Goal: Task Accomplishment & Management: Use online tool/utility

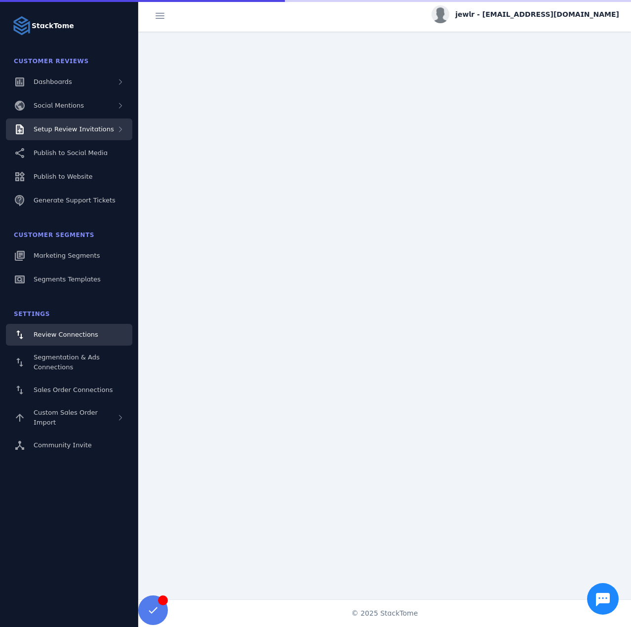
click at [79, 126] on span "Setup Review Invitations" at bounding box center [74, 128] width 81 height 7
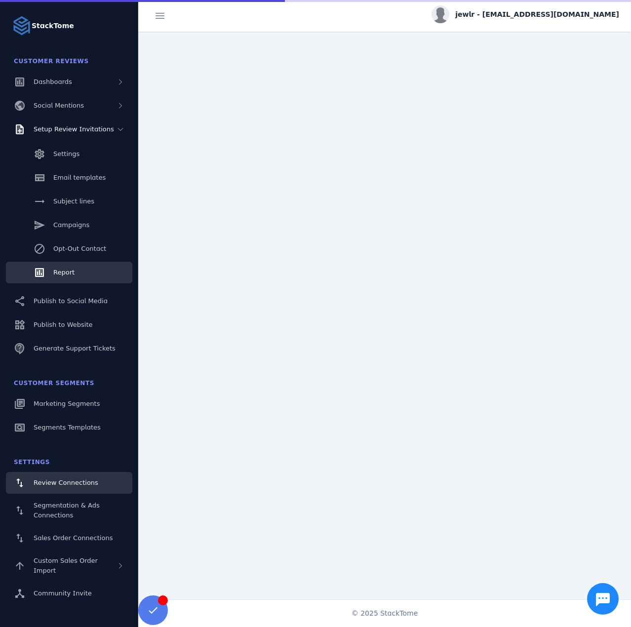
click at [74, 268] on link "Report" at bounding box center [69, 273] width 126 height 22
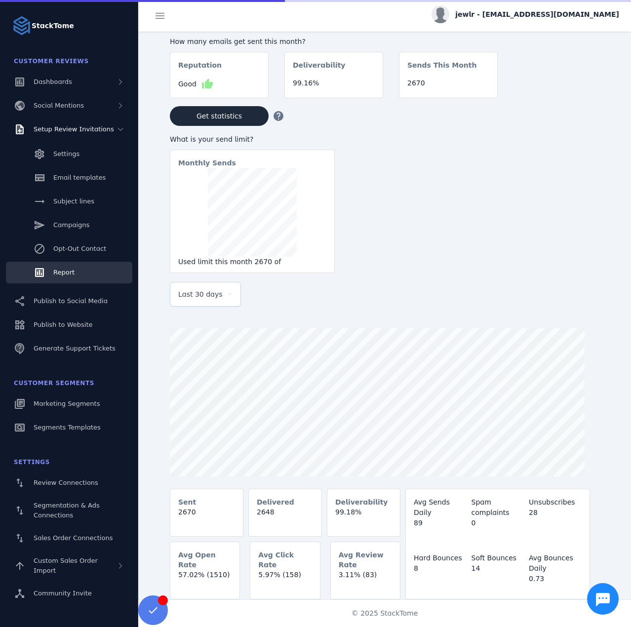
click at [194, 299] on span "Last 30 days" at bounding box center [200, 294] width 44 height 12
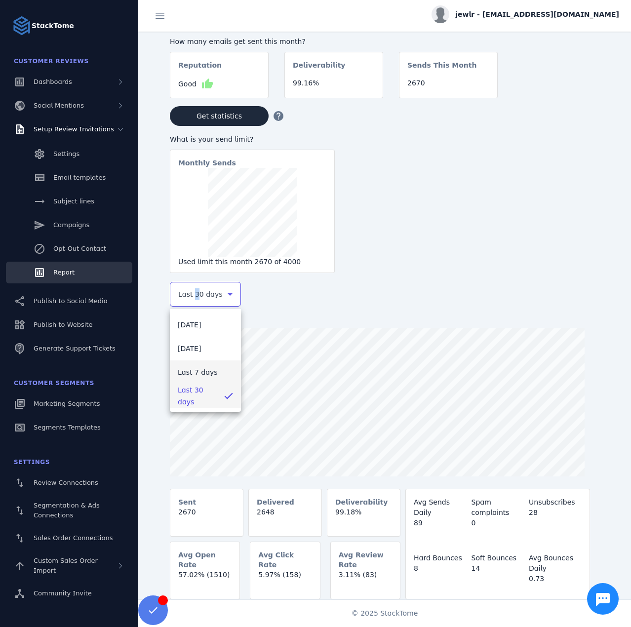
click at [189, 374] on span "Last 7 days" at bounding box center [198, 373] width 40 height 12
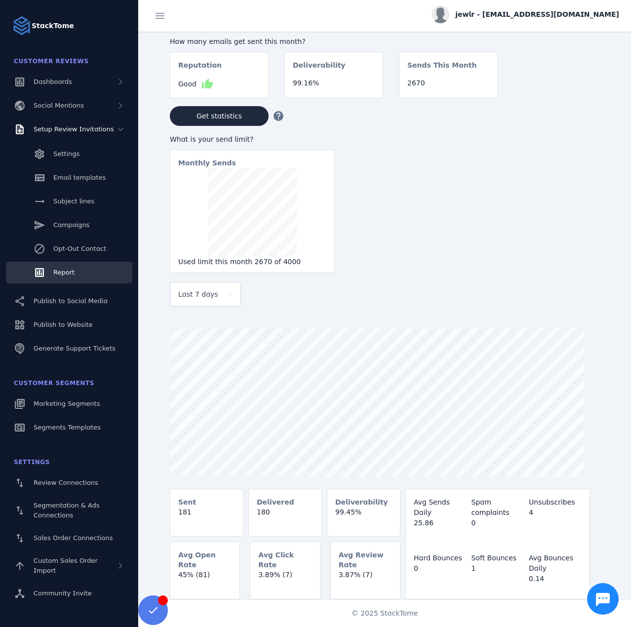
click at [570, 12] on span "jewlr - cs_jewlr@stacktome.com" at bounding box center [537, 14] width 164 height 10
click at [596, 92] on span "Sign out" at bounding box center [588, 95] width 29 height 12
